Goal: Task Accomplishment & Management: Complete application form

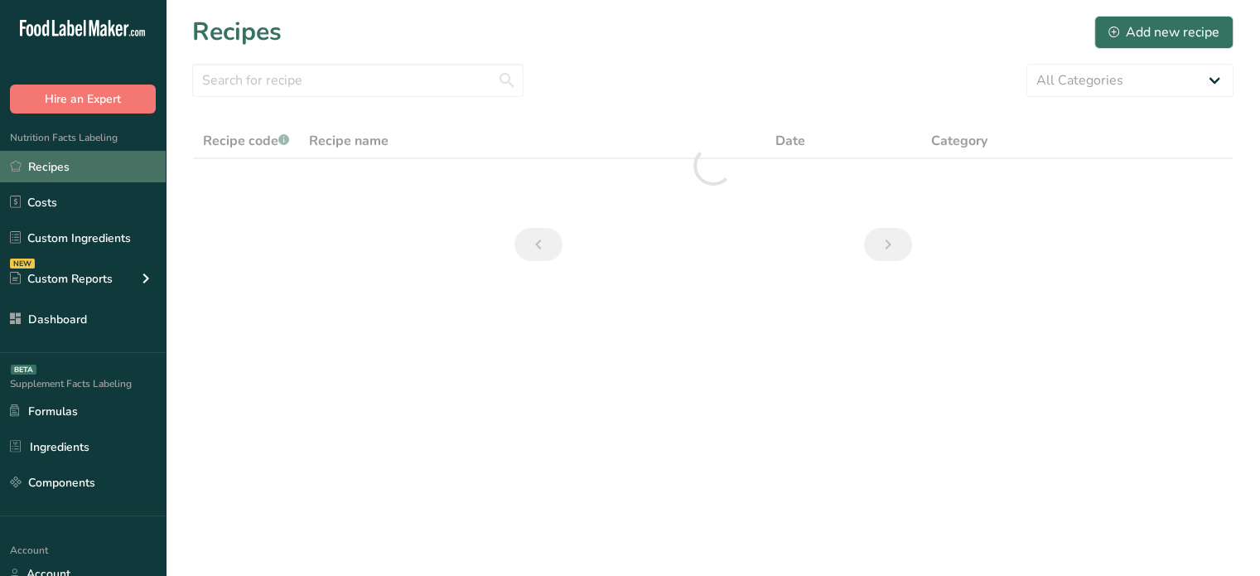
click at [85, 169] on link "Recipes" at bounding box center [83, 166] width 166 height 31
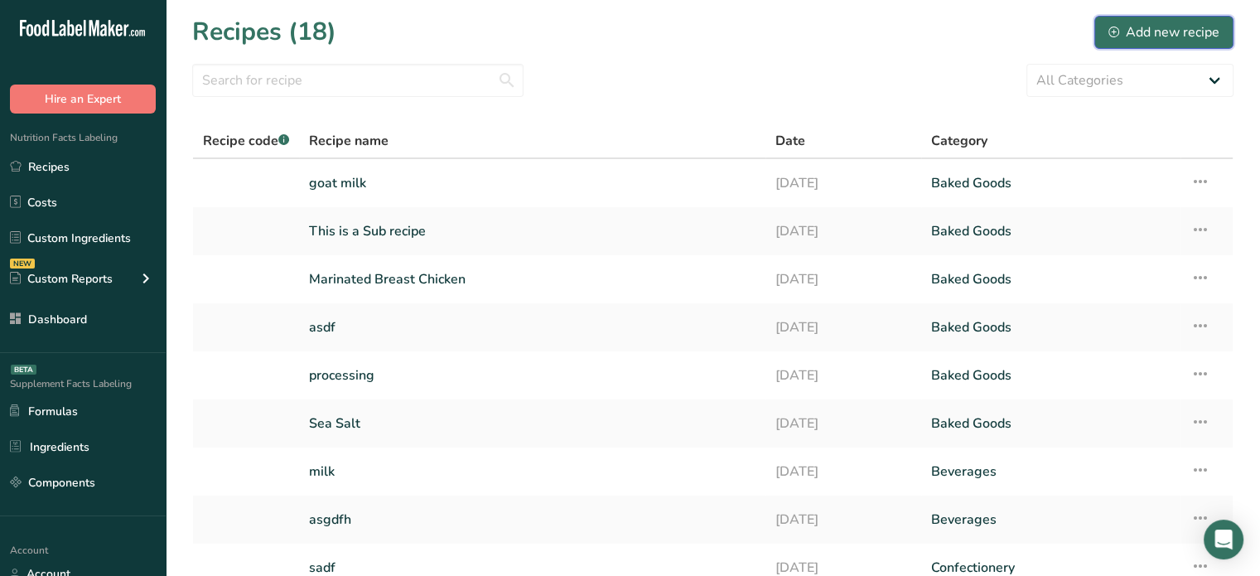
click at [1143, 46] on button "Add new recipe" at bounding box center [1163, 32] width 139 height 33
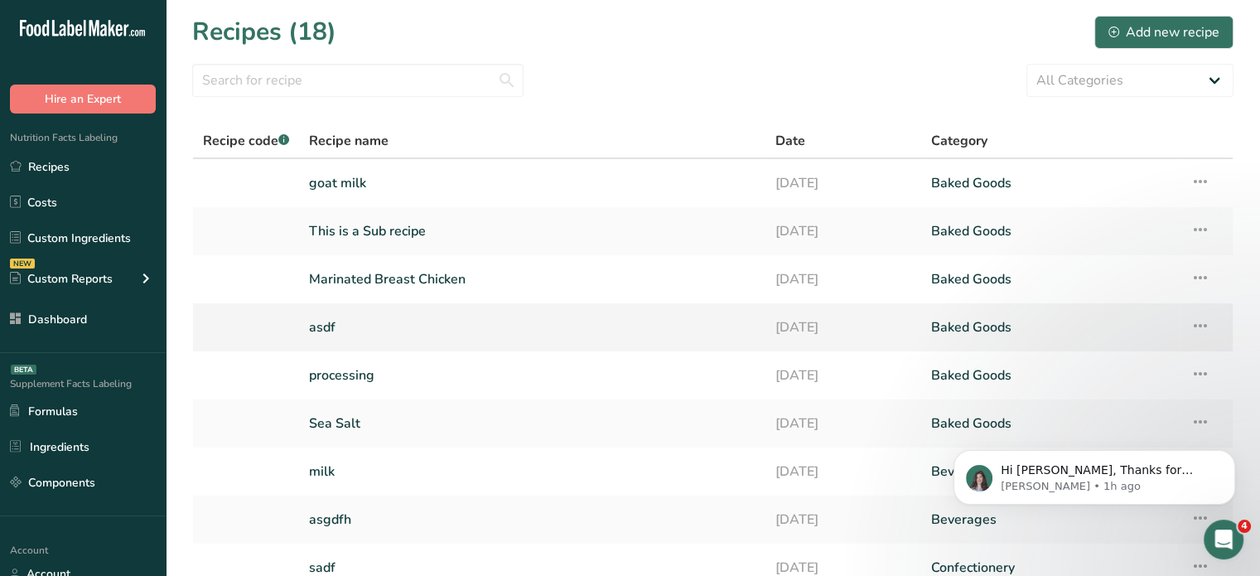
click at [346, 322] on link "asdf" at bounding box center [532, 327] width 447 height 35
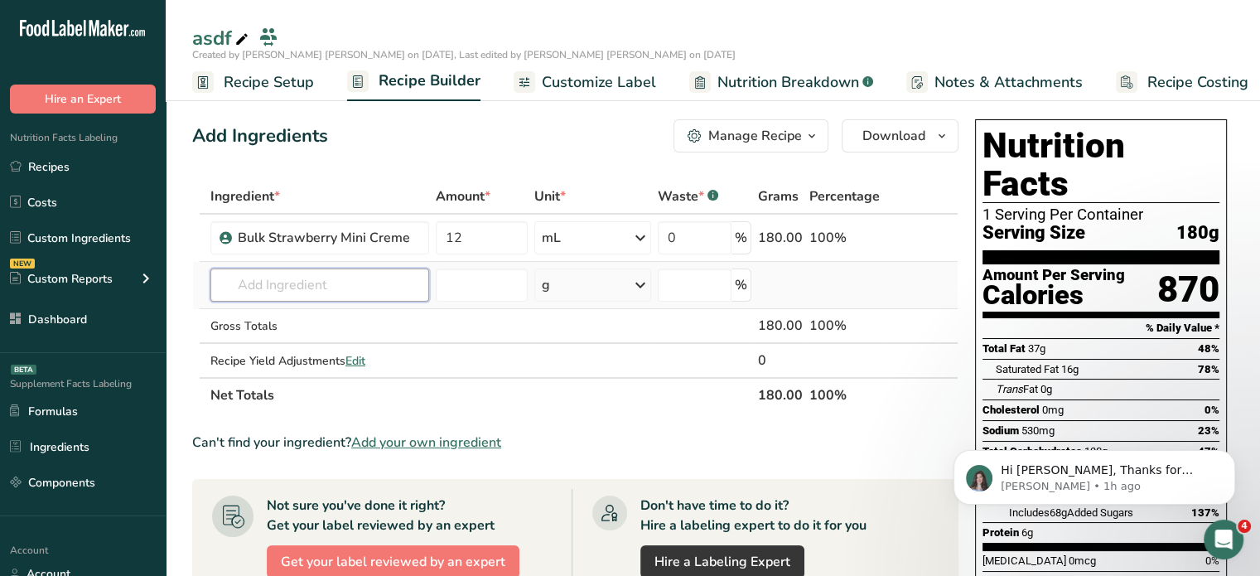
click at [335, 273] on input "text" at bounding box center [319, 284] width 219 height 33
type input "this is a"
click at [311, 311] on p "This is a Sub recipe" at bounding box center [283, 318] width 118 height 17
type input "This is a Sub recipe"
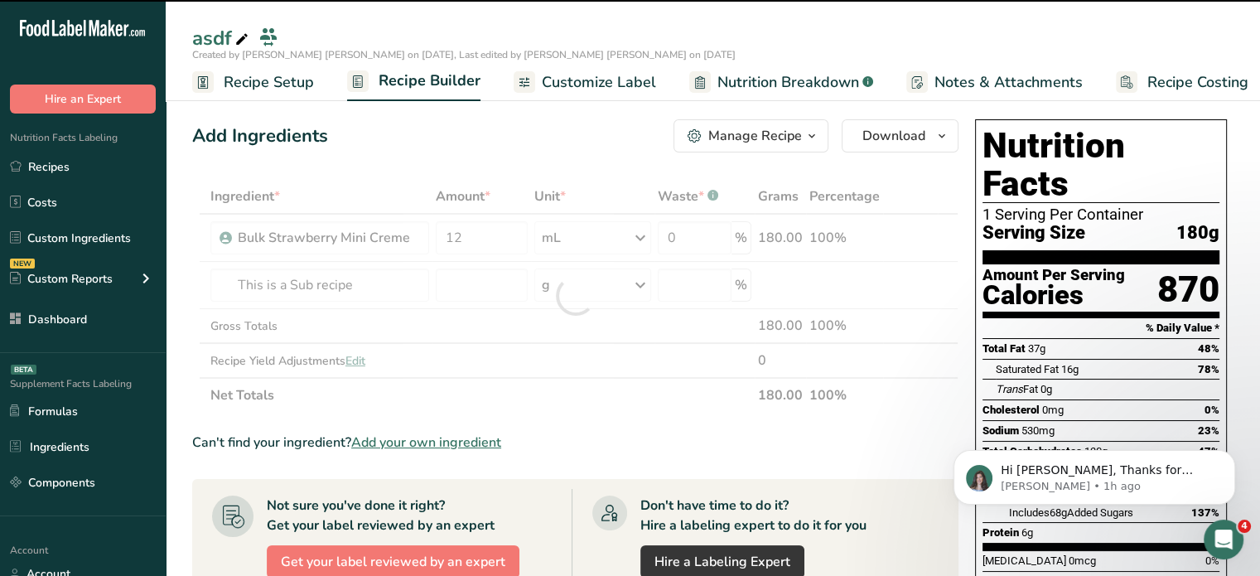
type input "0"
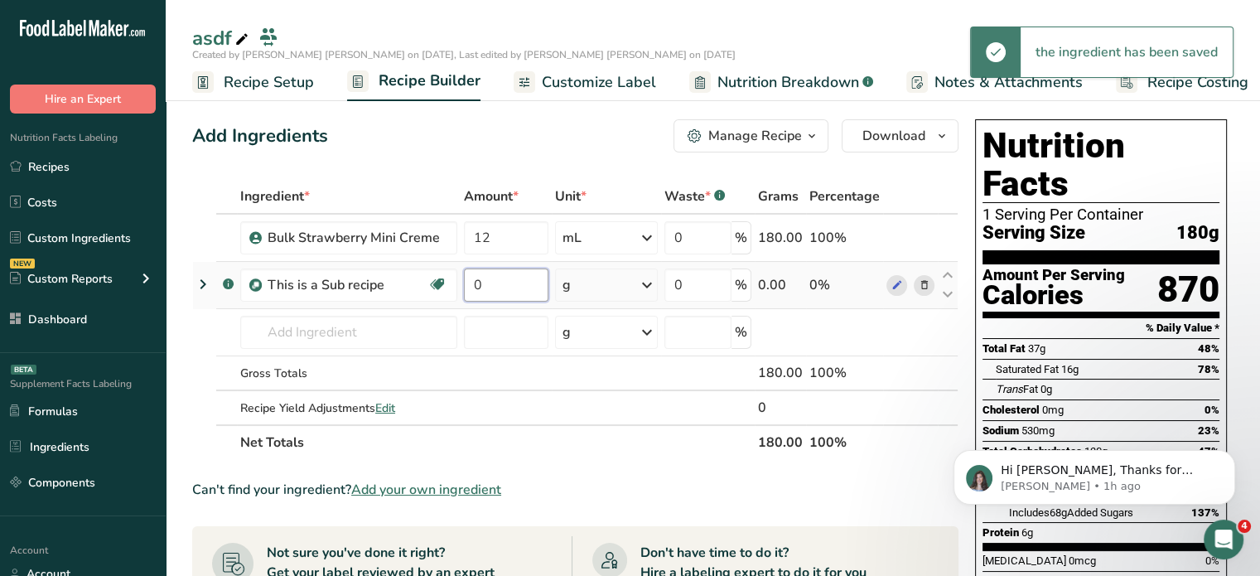
click at [501, 279] on input "0" at bounding box center [506, 284] width 85 height 33
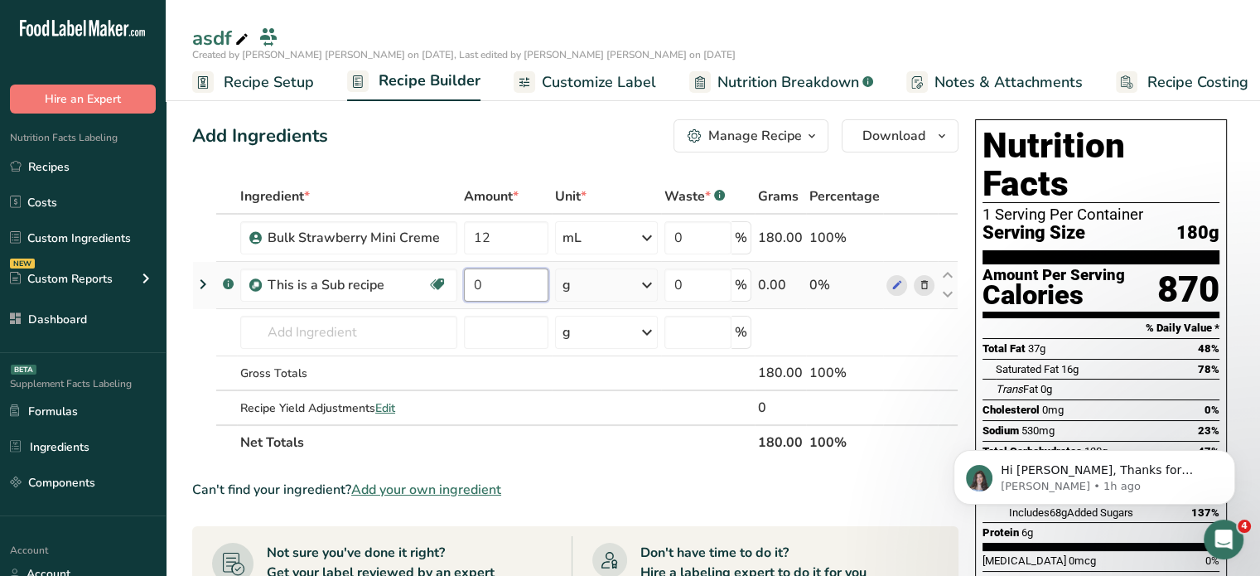
click at [496, 292] on input "0" at bounding box center [506, 284] width 85 height 33
type input "10"
click at [543, 148] on div "Add Ingredients Manage Recipe Delete Recipe Duplicate Recipe Scale Recipe Save …" at bounding box center [575, 135] width 766 height 33
click at [315, 320] on input "text" at bounding box center [348, 332] width 217 height 33
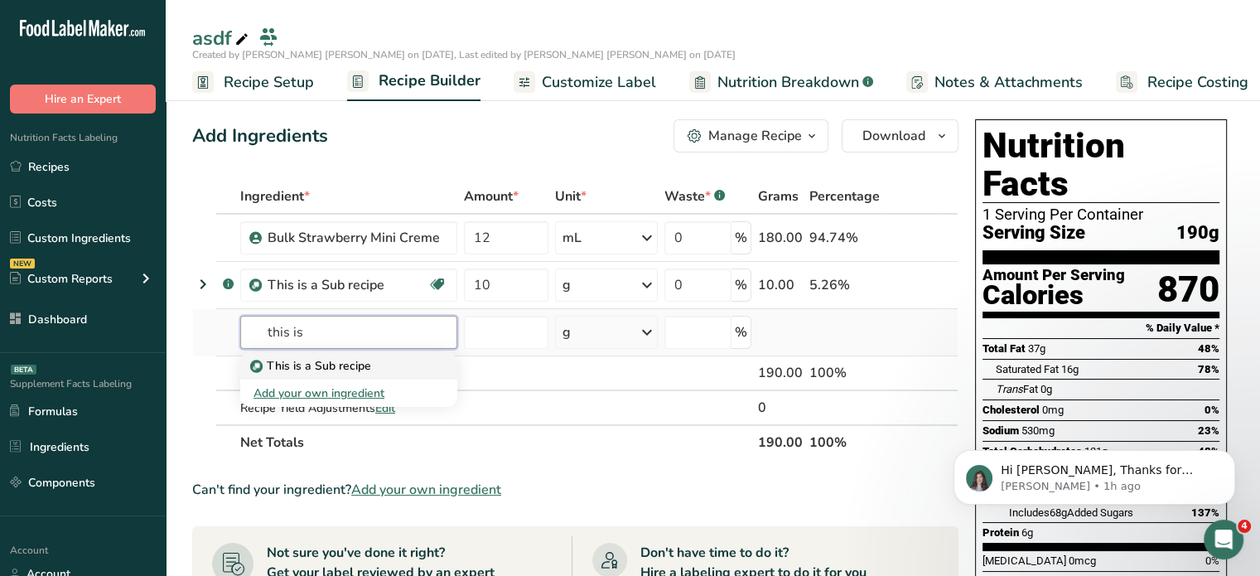
type input "this is"
click at [297, 364] on p "This is a Sub recipe" at bounding box center [313, 365] width 118 height 17
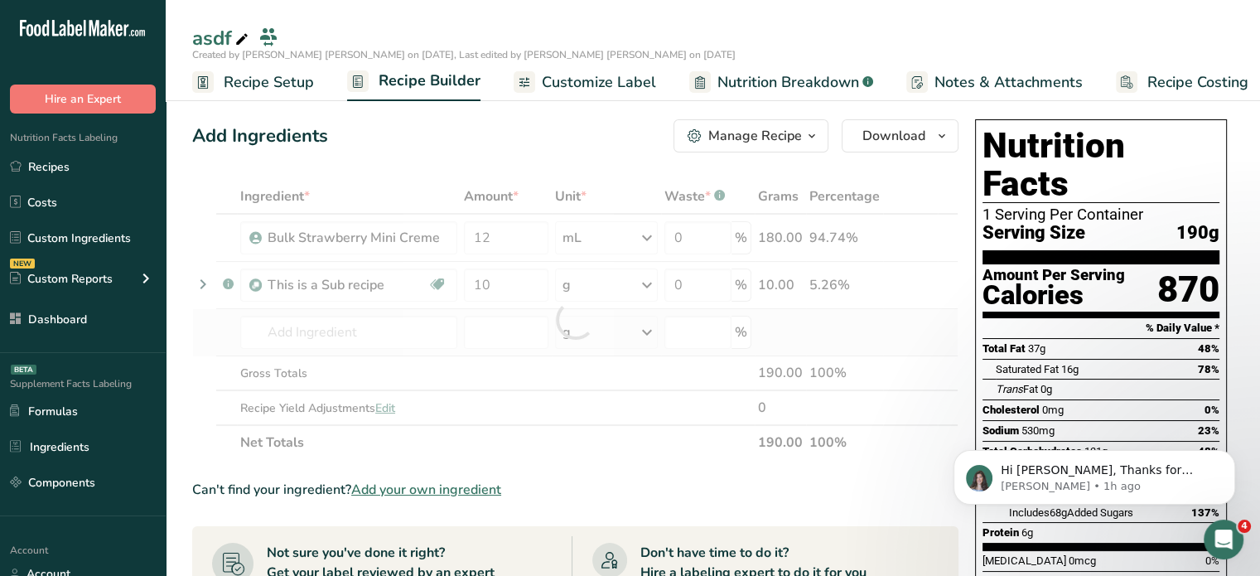
type input "This is a Sub recipe"
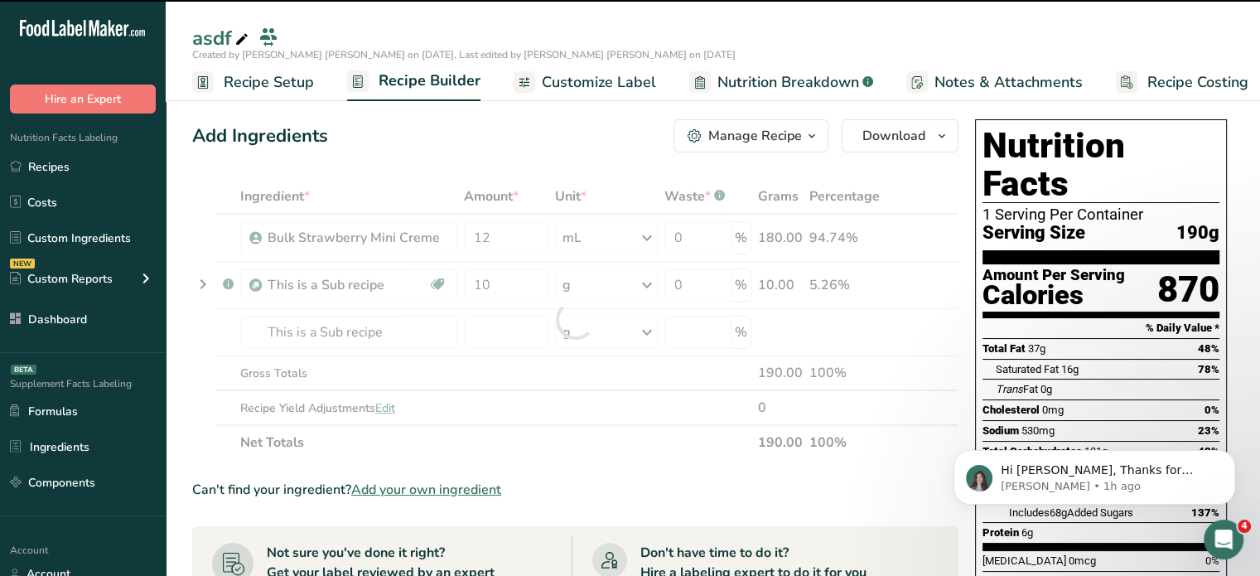
type input "0"
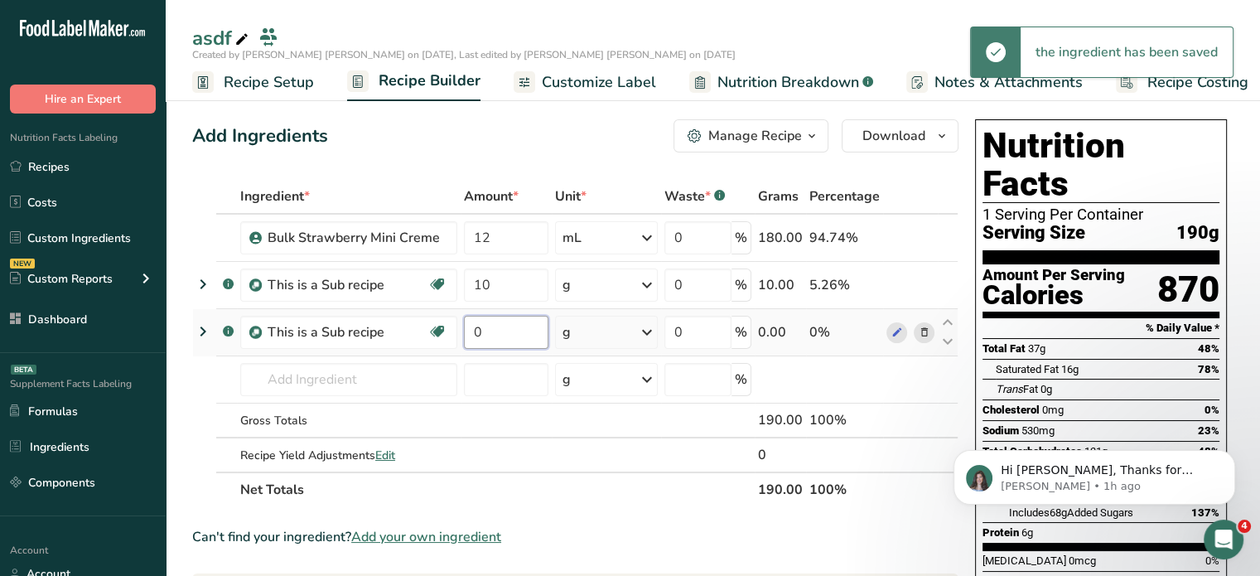
click at [493, 331] on input "0" at bounding box center [506, 332] width 85 height 33
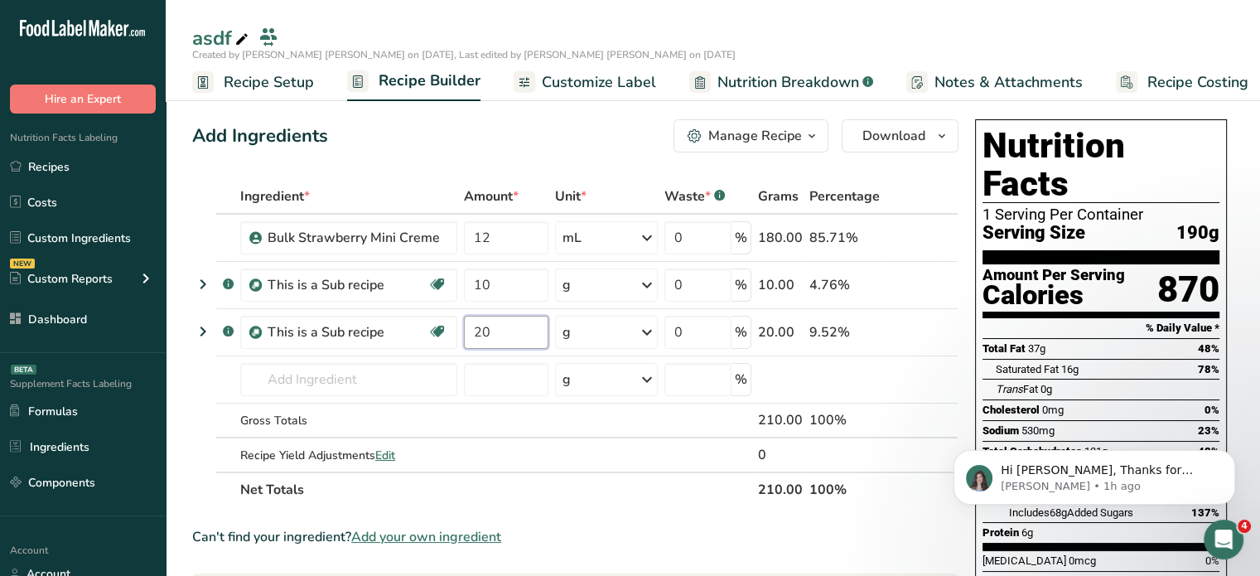
type input "20"
click at [911, 500] on div "Ingredient * Amount * Unit * Waste * .a-a{fill:#347362;}.b-a{fill:#fff;} Grams …" at bounding box center [575, 343] width 766 height 328
drag, startPoint x: 776, startPoint y: 89, endPoint x: 823, endPoint y: 162, distance: 85.7
click at [776, 89] on span "Nutrition Breakdown" at bounding box center [788, 82] width 142 height 22
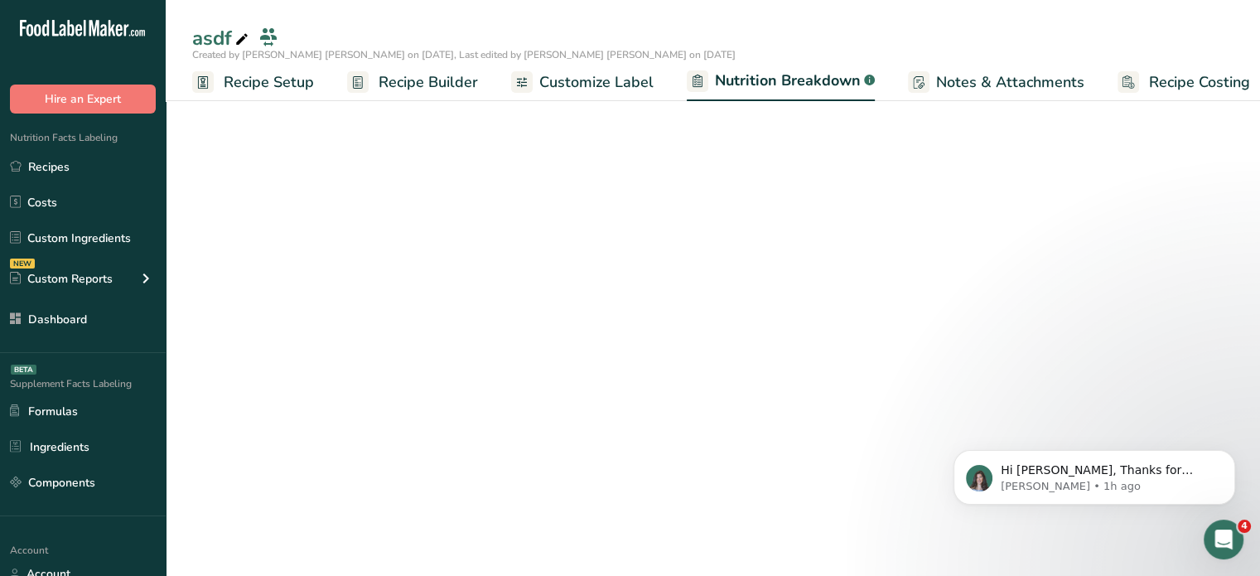
scroll to position [0, 16]
select select "Calories"
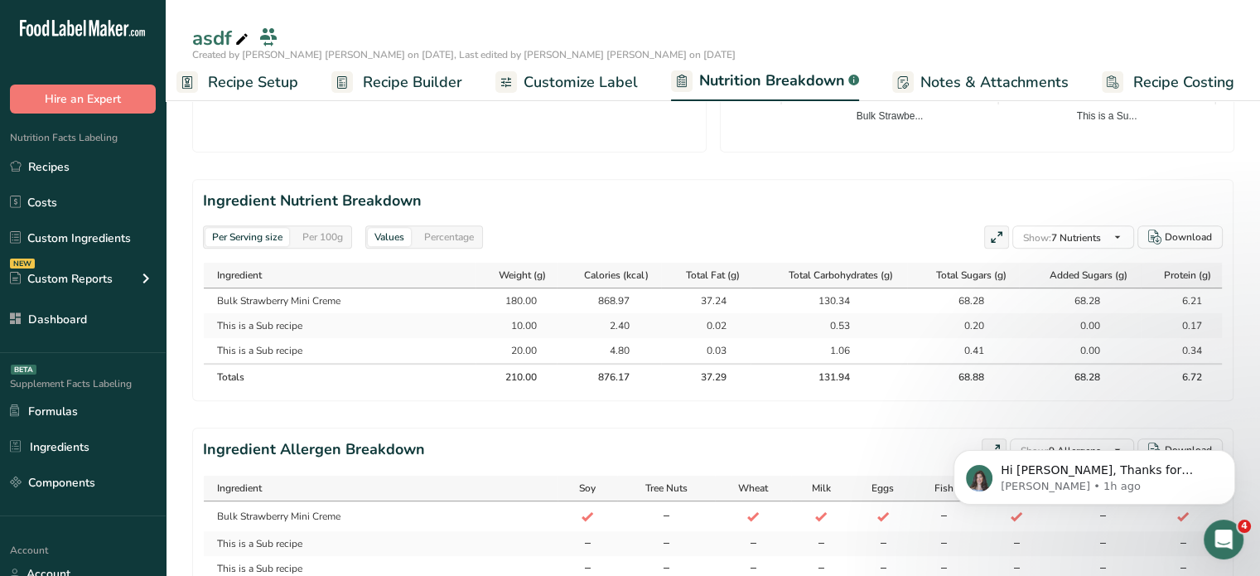
scroll to position [746, 0]
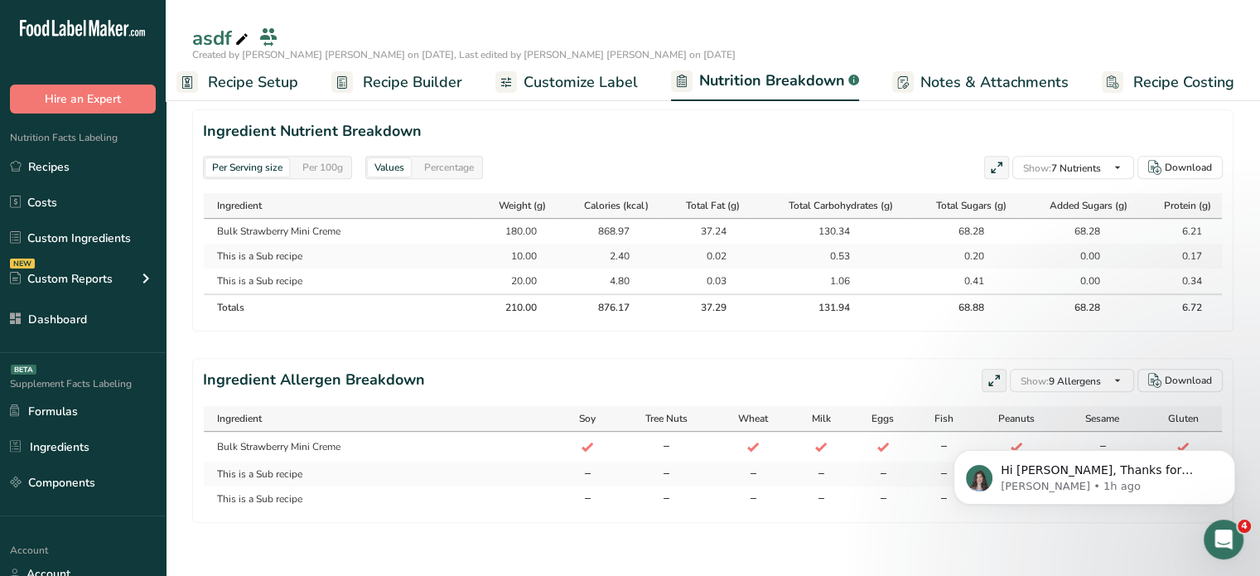
click at [332, 158] on div "Per 100g" at bounding box center [323, 167] width 54 height 18
click at [219, 158] on div "Per Serving size" at bounding box center [247, 167] width 84 height 18
click at [320, 158] on div "Per 100g" at bounding box center [323, 167] width 54 height 18
click at [274, 158] on div "Per Serving size" at bounding box center [247, 167] width 84 height 18
click at [423, 83] on span "Recipe Builder" at bounding box center [412, 82] width 99 height 22
